Goal: Task Accomplishment & Management: Manage account settings

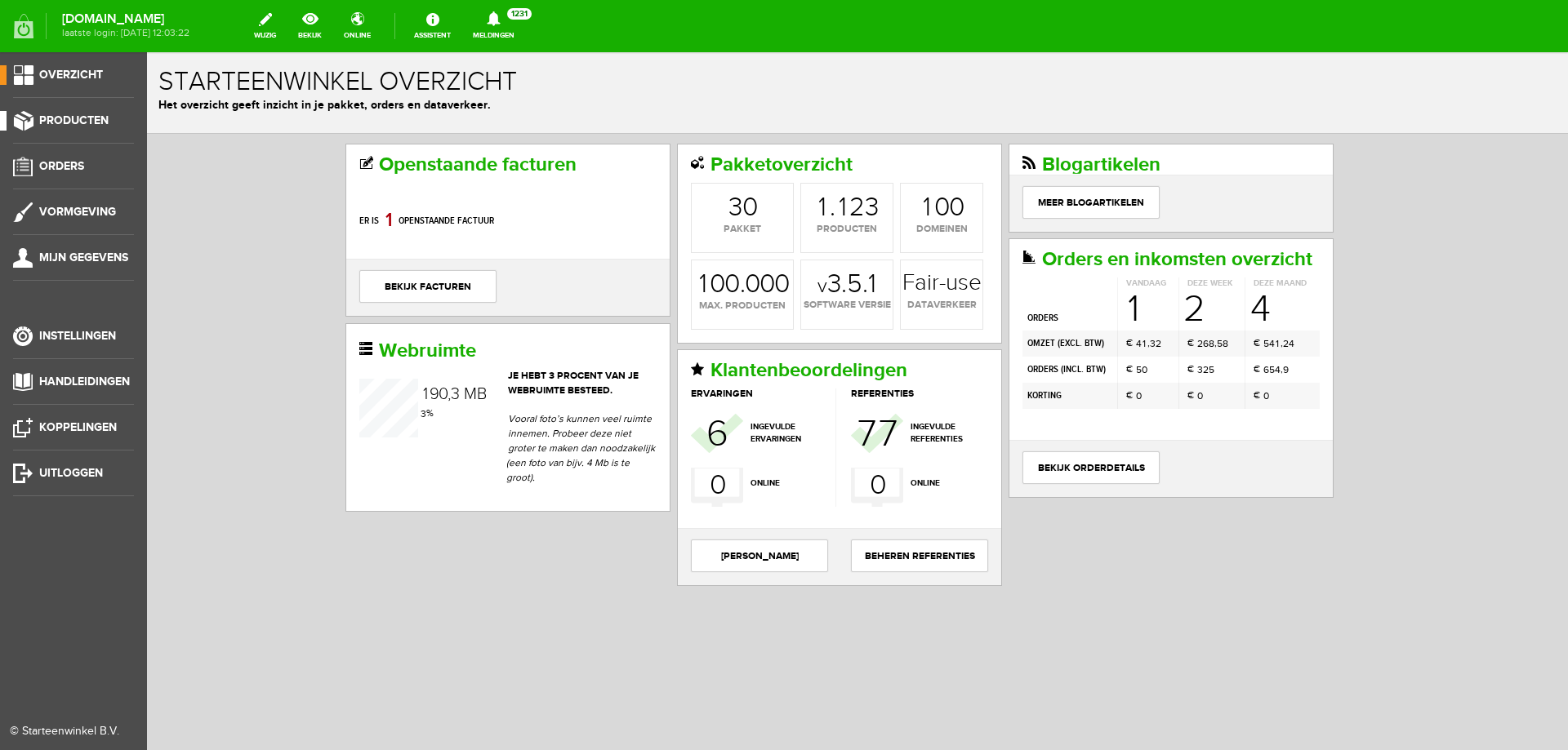
click at [100, 118] on span "Producten" at bounding box center [74, 120] width 69 height 14
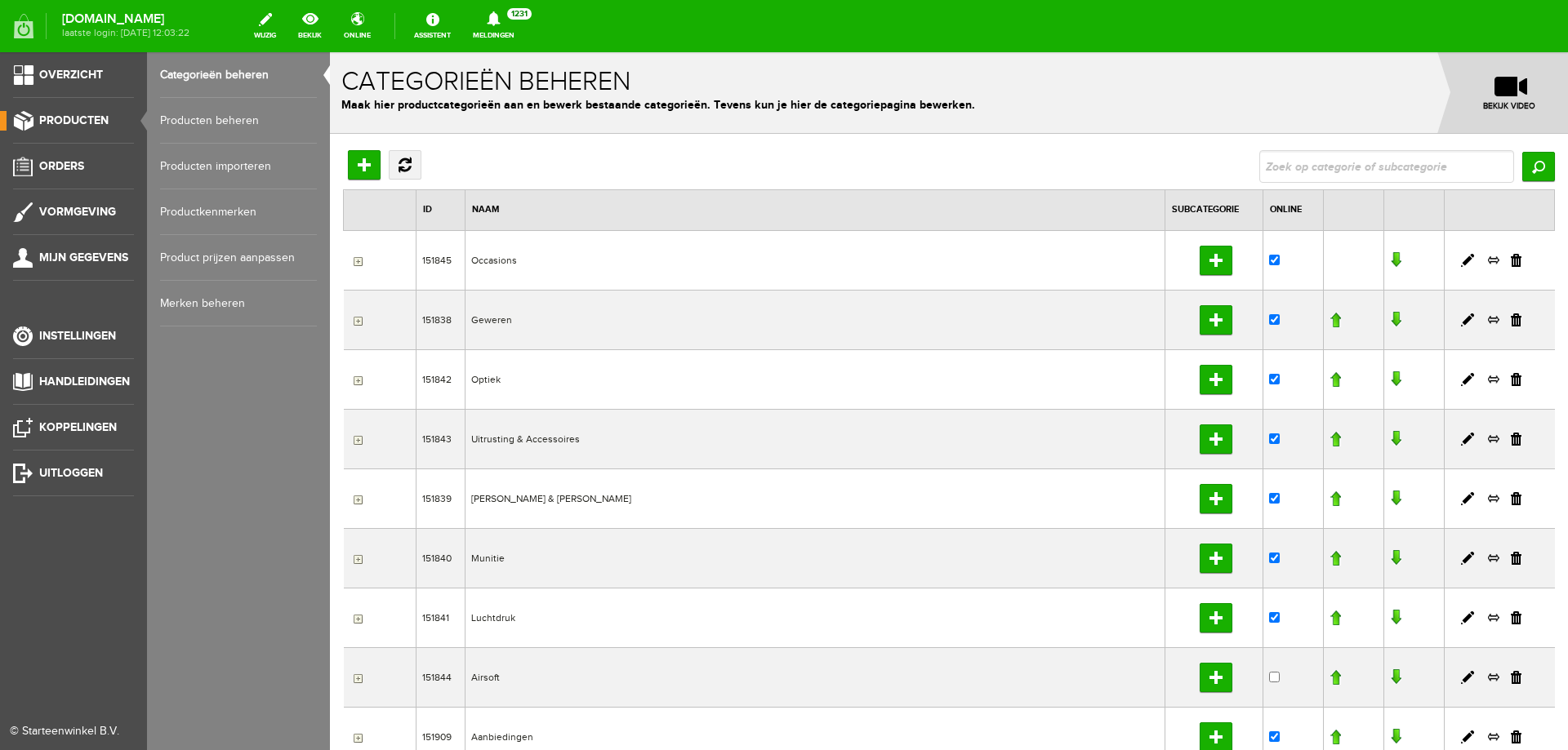
click at [195, 115] on link "Producten beheren" at bounding box center [239, 120] width 157 height 46
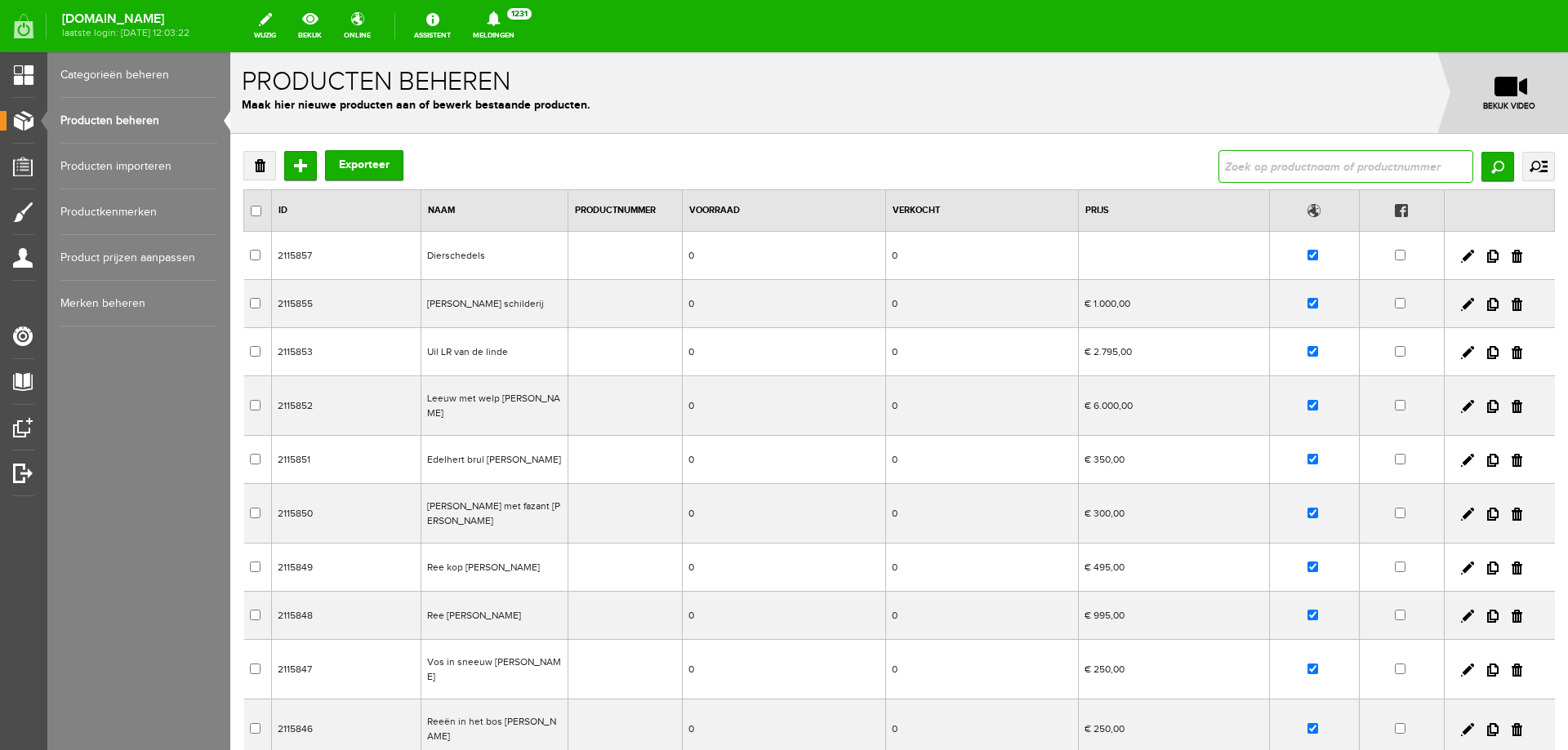
click at [1272, 160] on input "text" at bounding box center [1345, 166] width 255 height 33
type input "kolfplaten"
click at [1488, 177] on input "Zoeken" at bounding box center [1497, 167] width 33 height 30
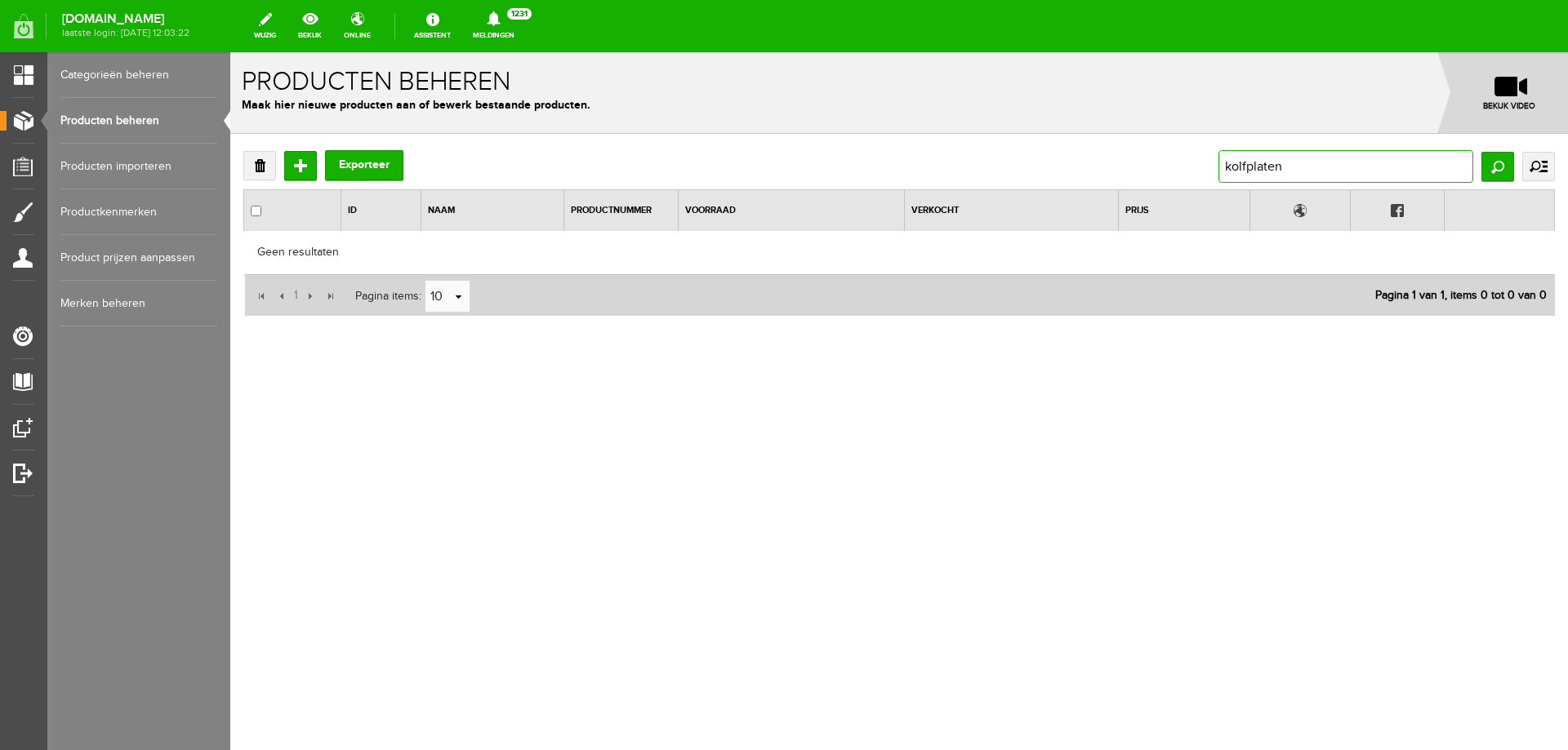
click at [1311, 167] on input "kolfplaten" at bounding box center [1345, 166] width 255 height 33
type input "k"
type input "browning"
click at [1494, 166] on input "Zoeken" at bounding box center [1497, 167] width 33 height 30
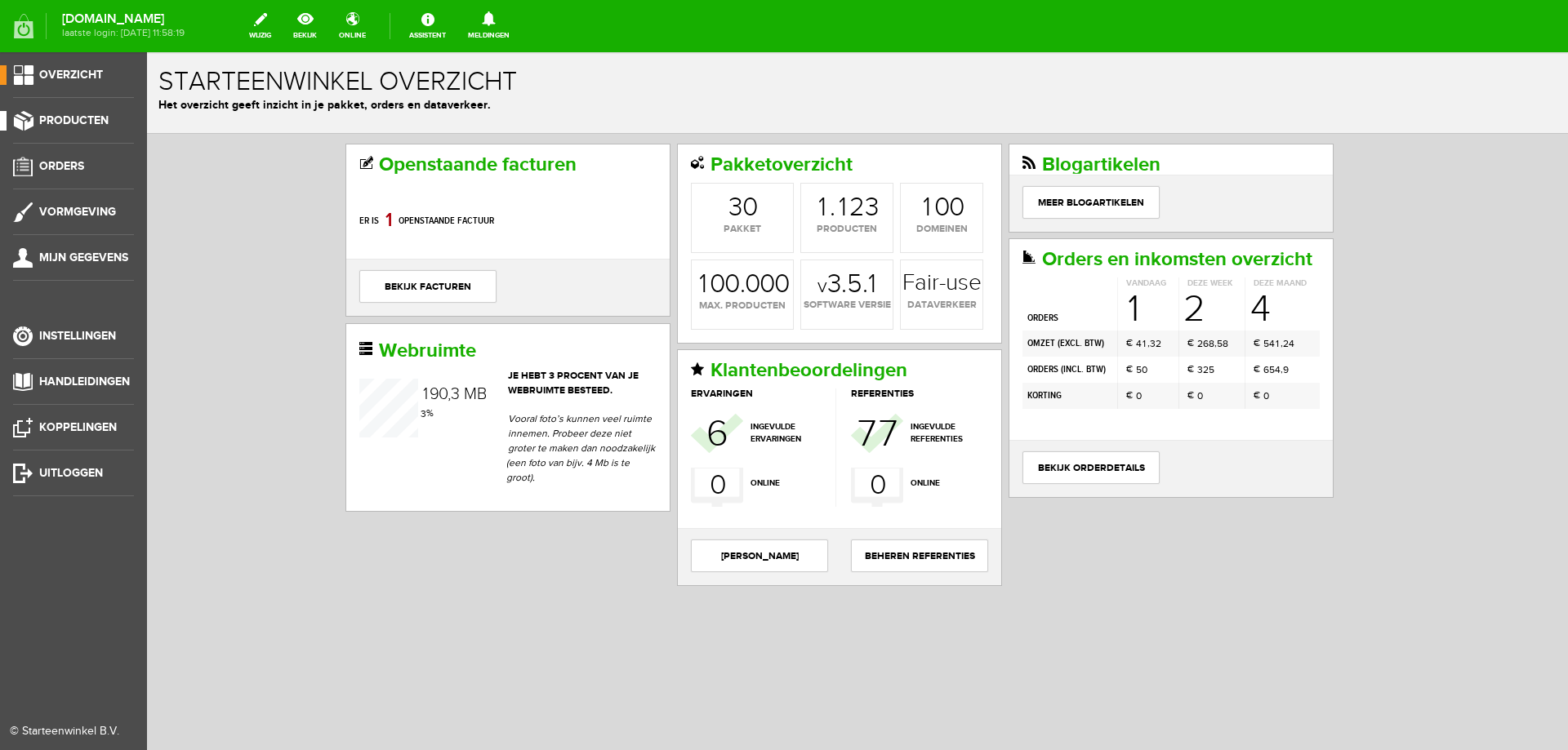
click at [63, 116] on span "Producten" at bounding box center [74, 120] width 69 height 14
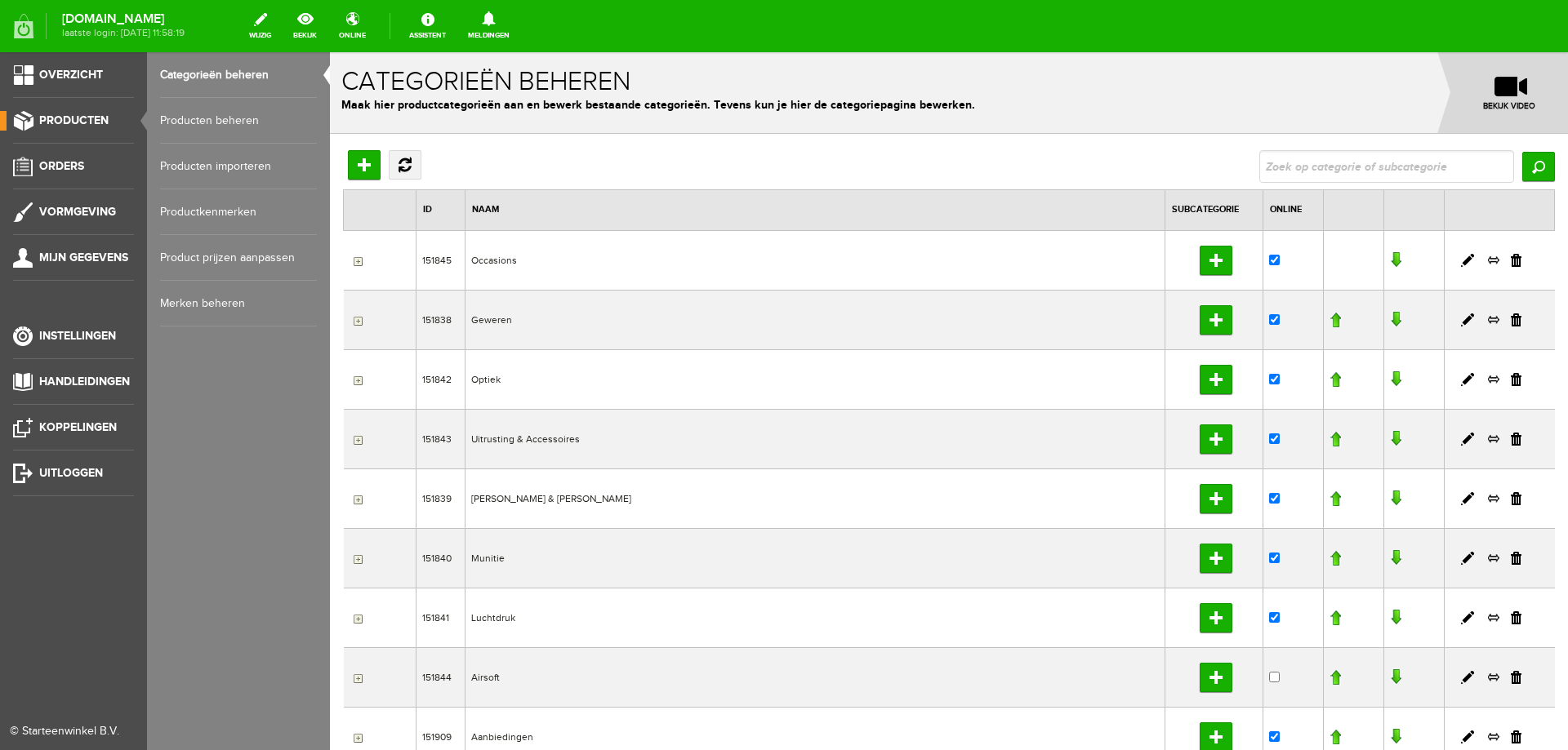
click at [252, 120] on link "Producten beheren" at bounding box center [239, 120] width 157 height 46
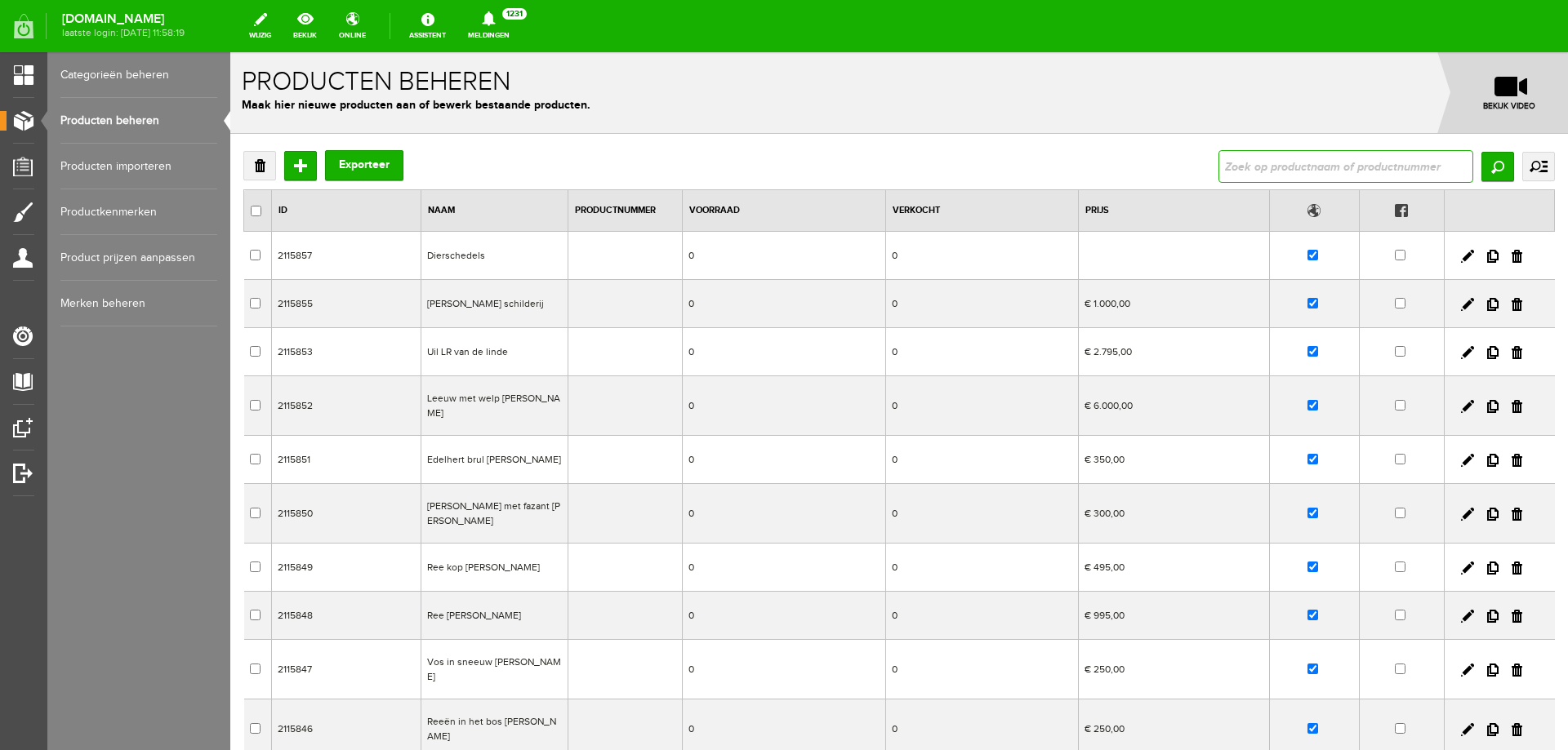
click at [1238, 170] on input "text" at bounding box center [1345, 166] width 255 height 33
type input "browning kolfplaat"
click at [1481, 170] on input "Zoeken" at bounding box center [1497, 167] width 33 height 30
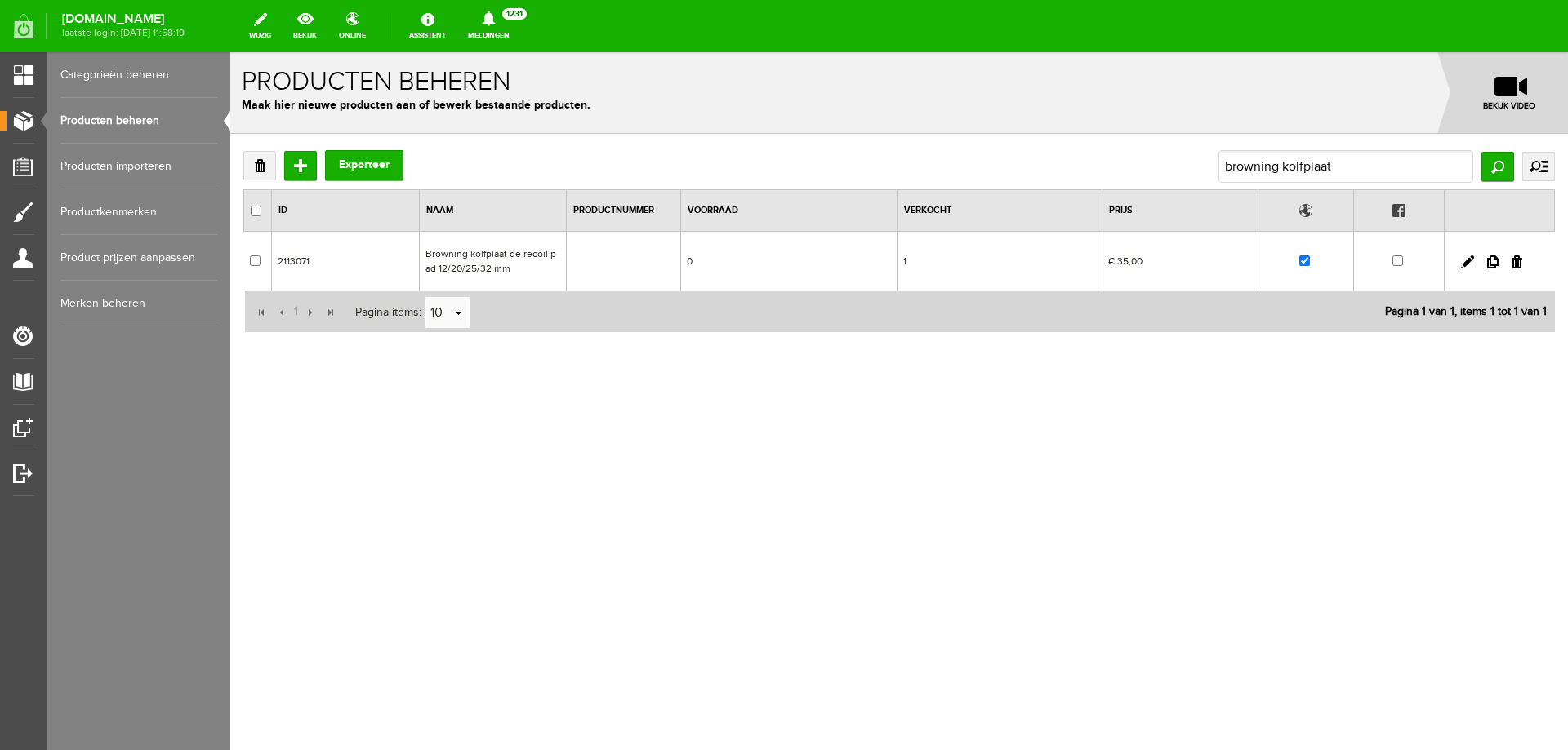
drag, startPoint x: 1517, startPoint y: 265, endPoint x: 844, endPoint y: 57, distance: 704.4
click at [1517, 265] on link at bounding box center [1516, 262] width 10 height 13
checkbox input "true"
